Goal: Task Accomplishment & Management: Manage account settings

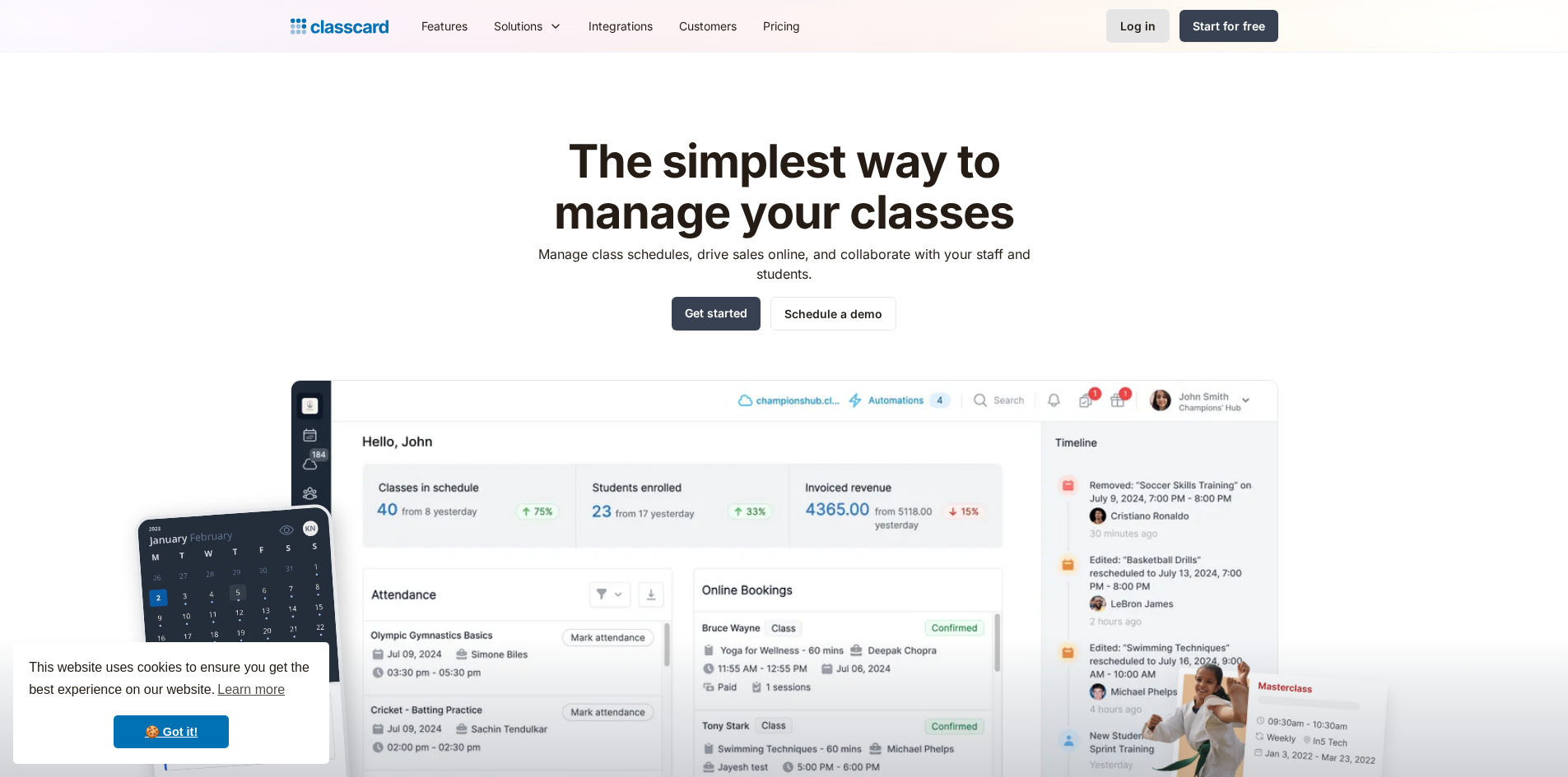
click at [1134, 21] on div "Log in" at bounding box center [1138, 26] width 36 height 17
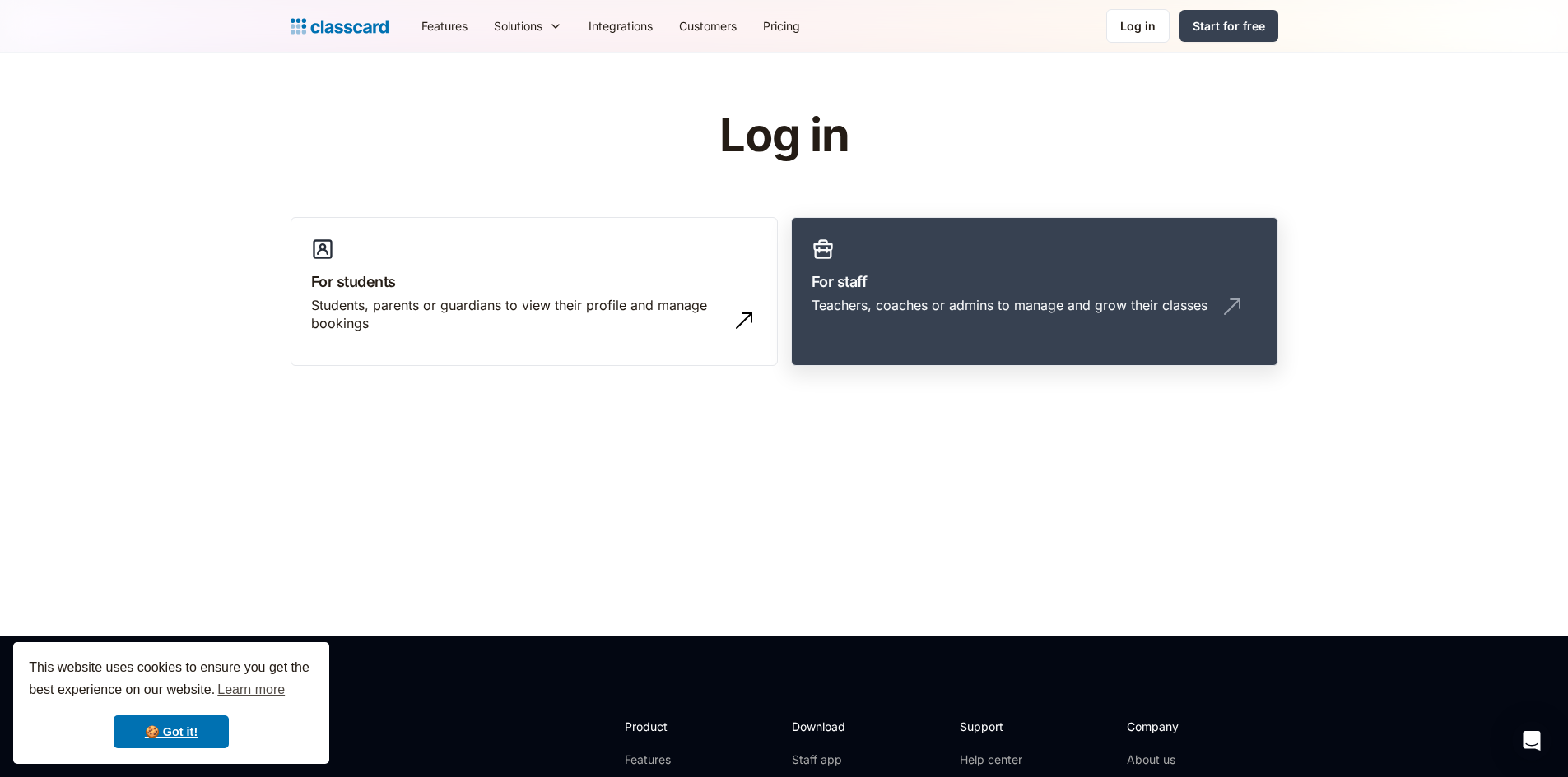
click at [910, 316] on div "Teachers, coaches or admins to manage and grow their classes" at bounding box center [1034, 312] width 446 height 31
